Goal: Task Accomplishment & Management: Use online tool/utility

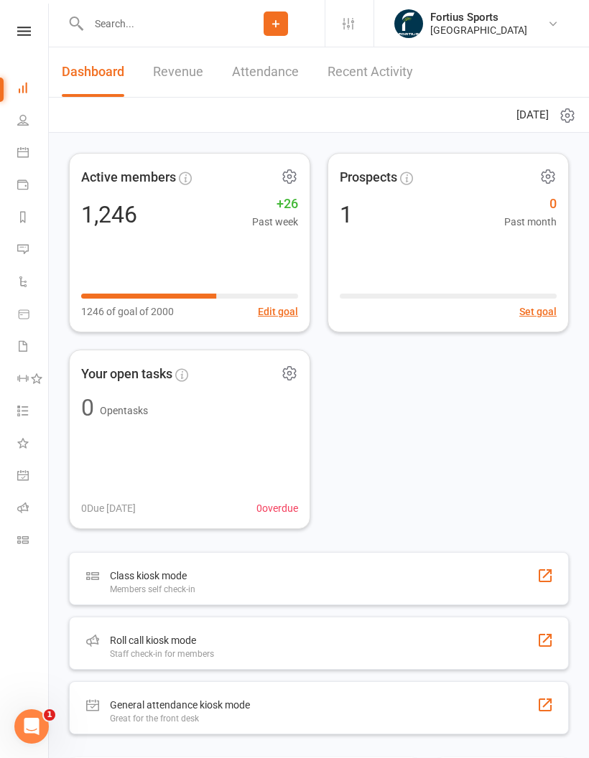
click at [22, 503] on icon at bounding box center [22, 507] width 11 height 11
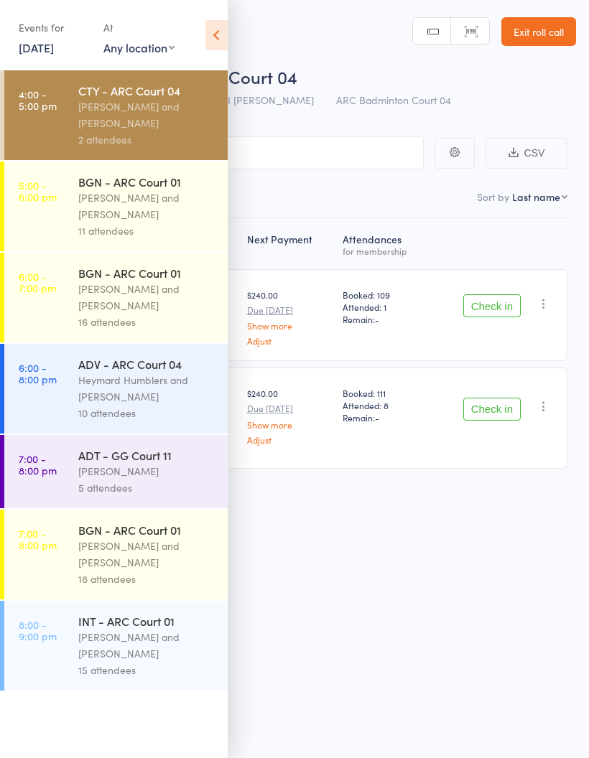
click at [213, 31] on icon at bounding box center [216, 35] width 22 height 30
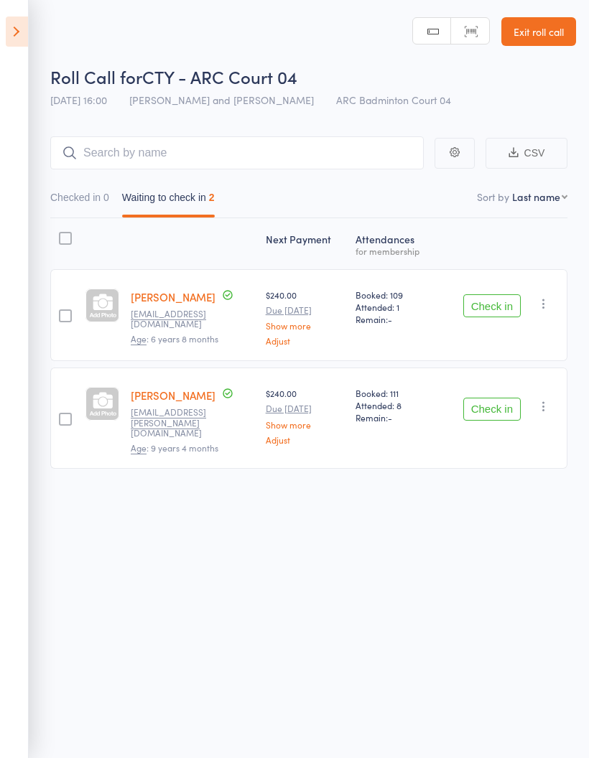
click at [498, 301] on button "Check in" at bounding box center [491, 305] width 57 height 23
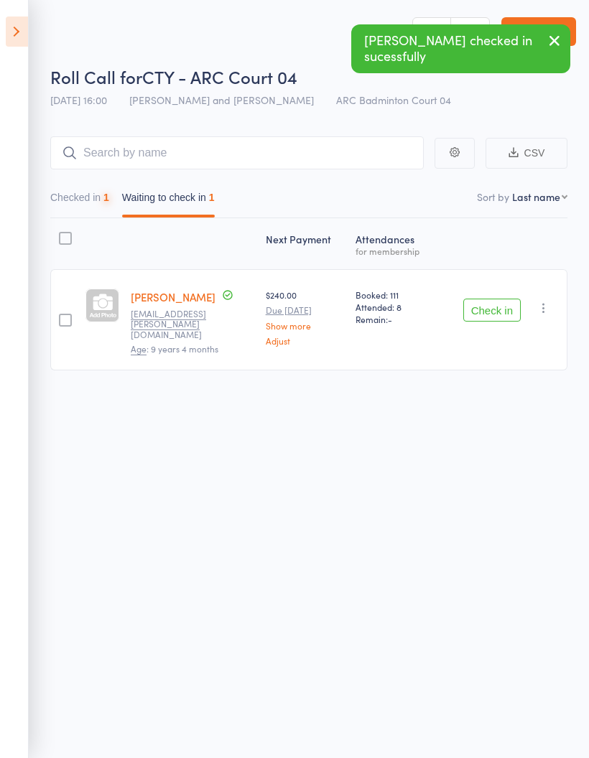
click at [501, 307] on button "Check in" at bounding box center [491, 310] width 57 height 23
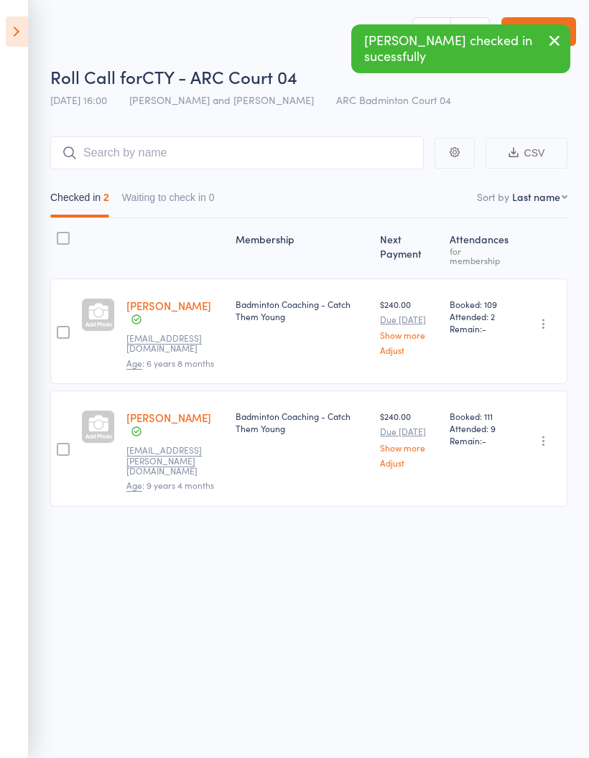
click at [11, 20] on icon at bounding box center [17, 32] width 22 height 30
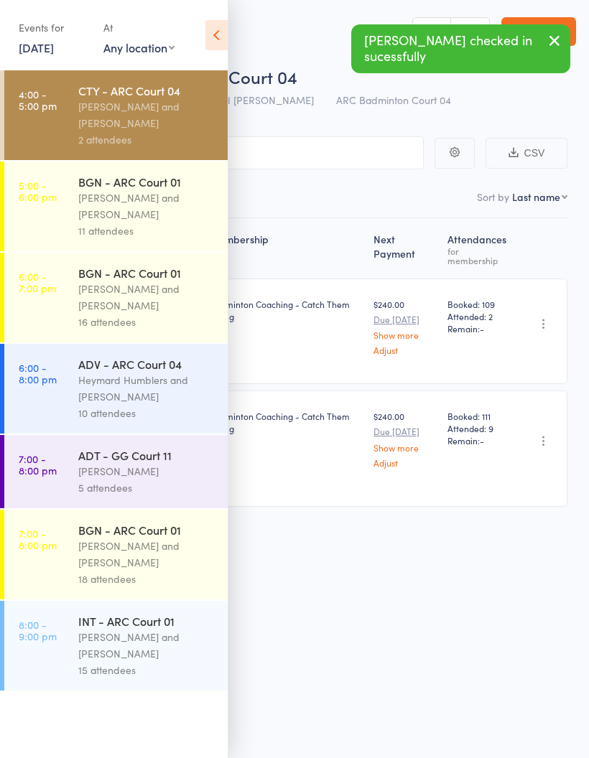
scroll to position [10, 0]
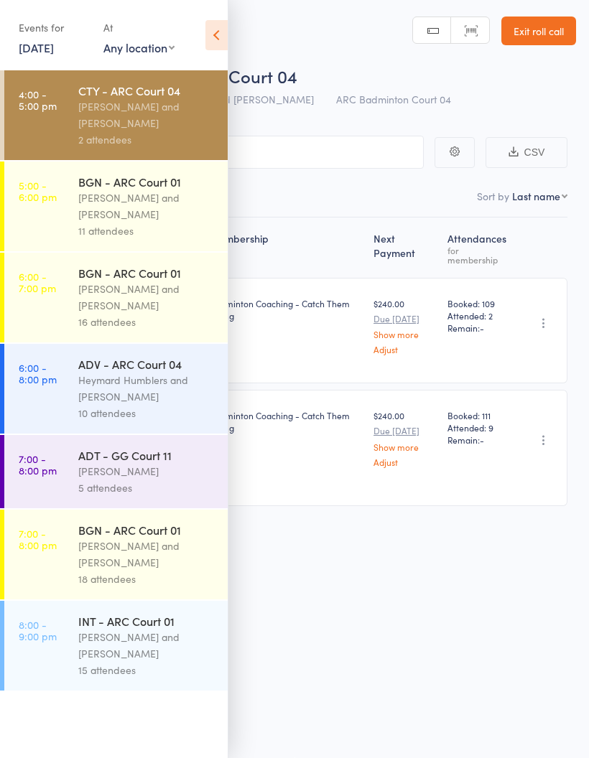
click at [144, 211] on div "[PERSON_NAME] and [PERSON_NAME]" at bounding box center [146, 206] width 137 height 33
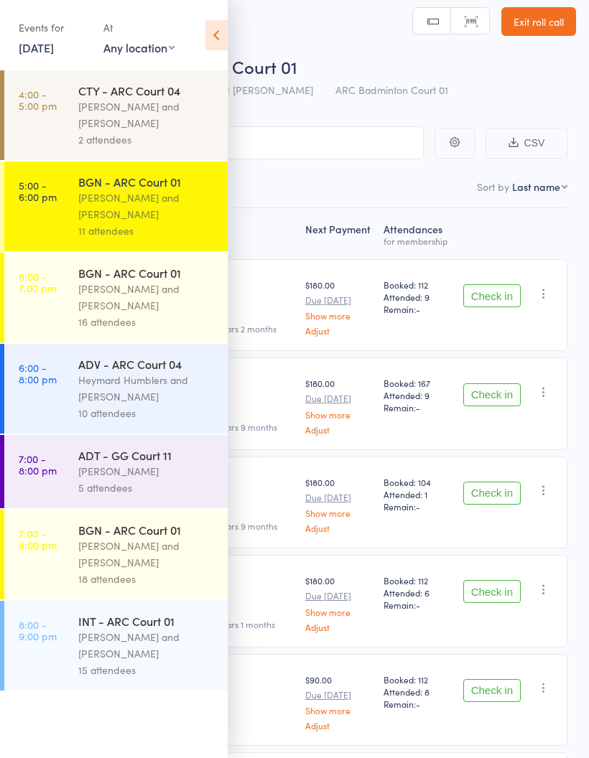
click at [223, 31] on icon at bounding box center [216, 35] width 22 height 30
